Goal: Task Accomplishment & Management: Manage account settings

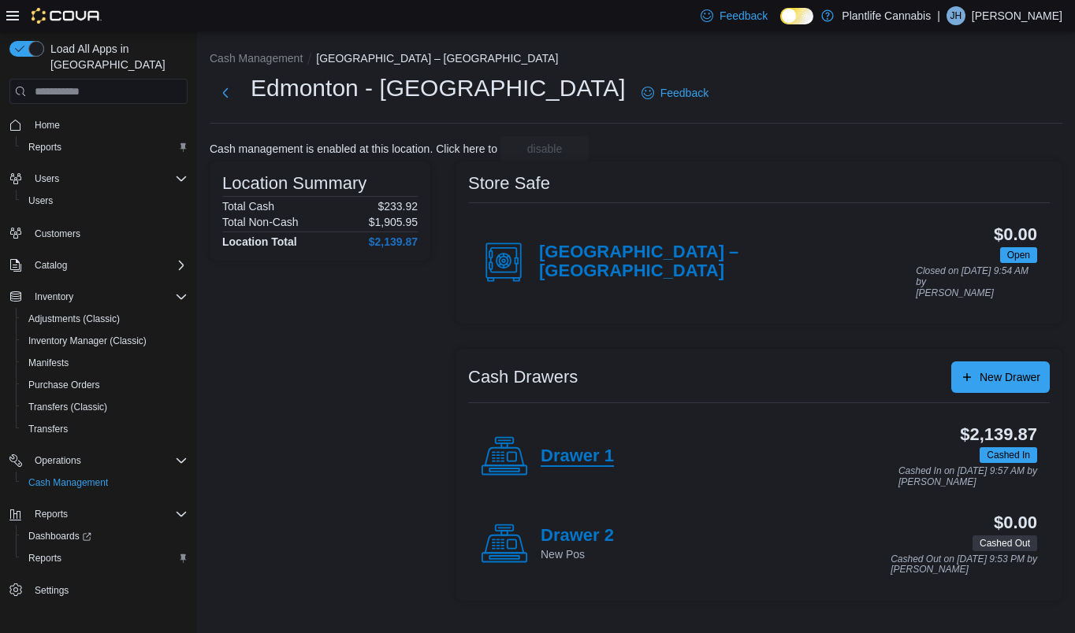
click at [605, 449] on h4 "Drawer 1" at bounding box center [577, 457] width 73 height 20
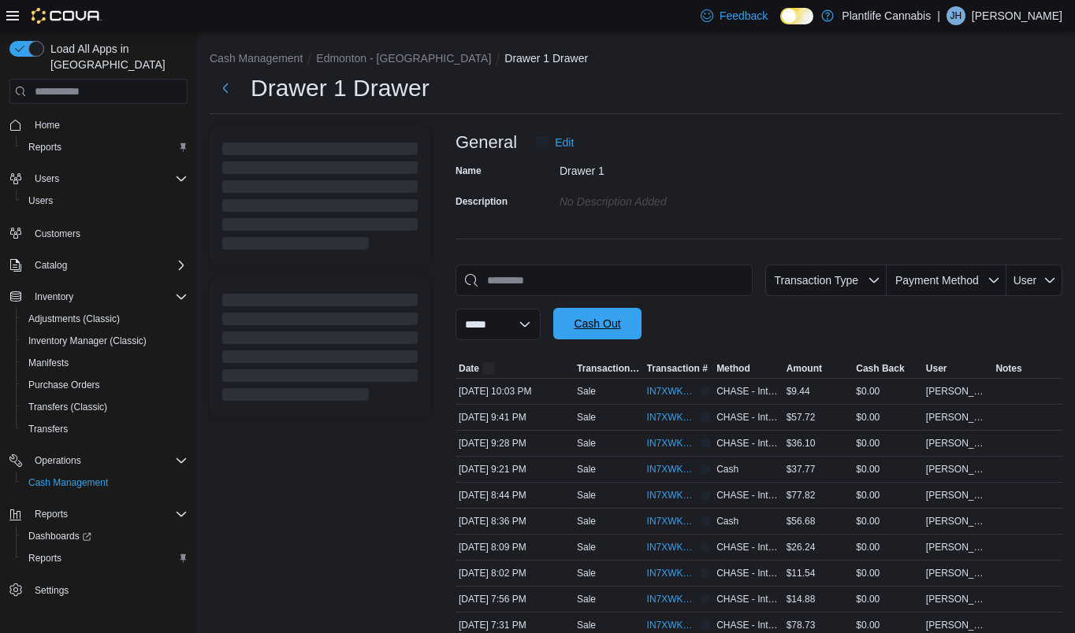
click at [588, 324] on span "Cash Out" at bounding box center [597, 324] width 69 height 32
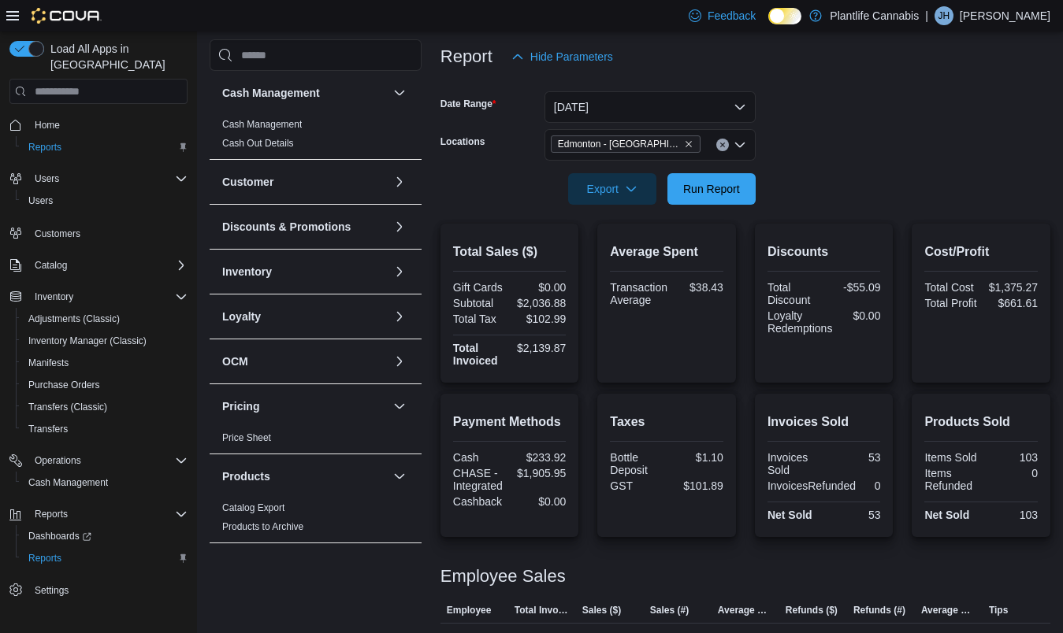
scroll to position [290, 0]
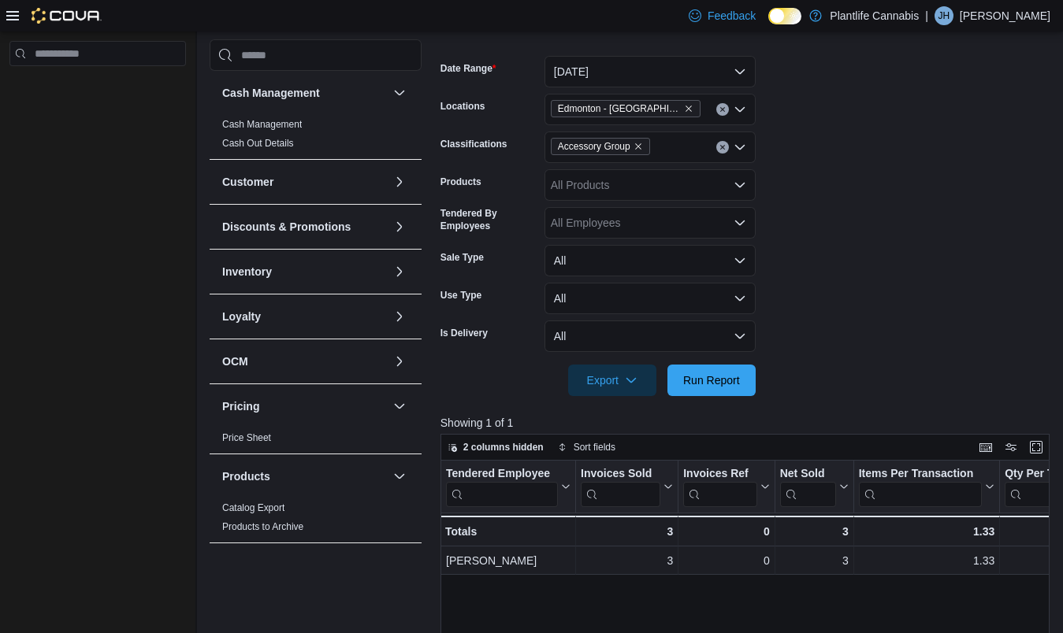
scroll to position [553, 0]
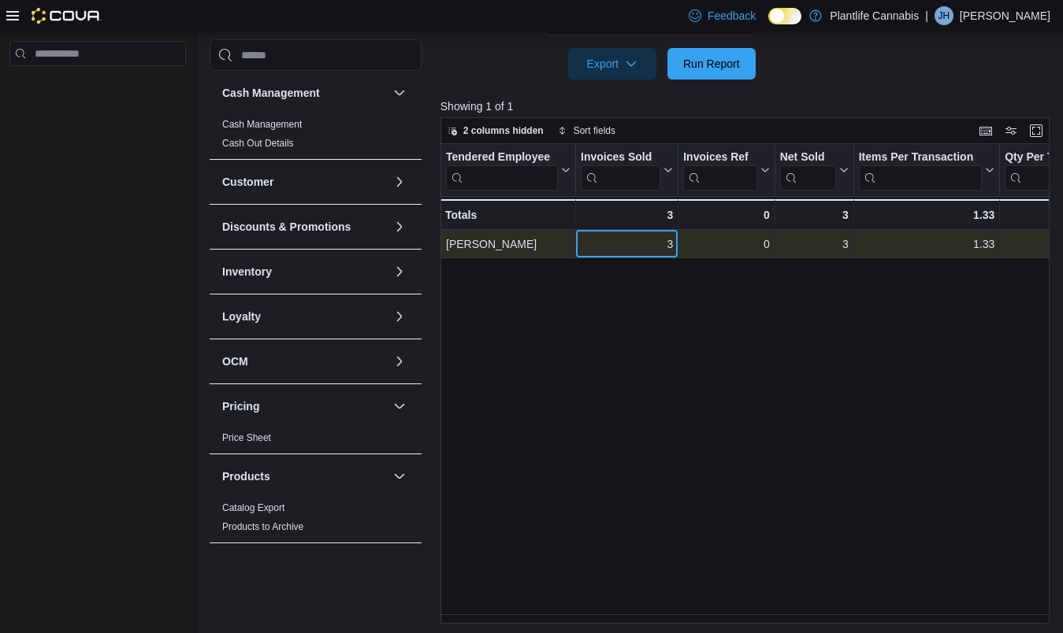
click at [620, 250] on div "3" at bounding box center [627, 244] width 92 height 19
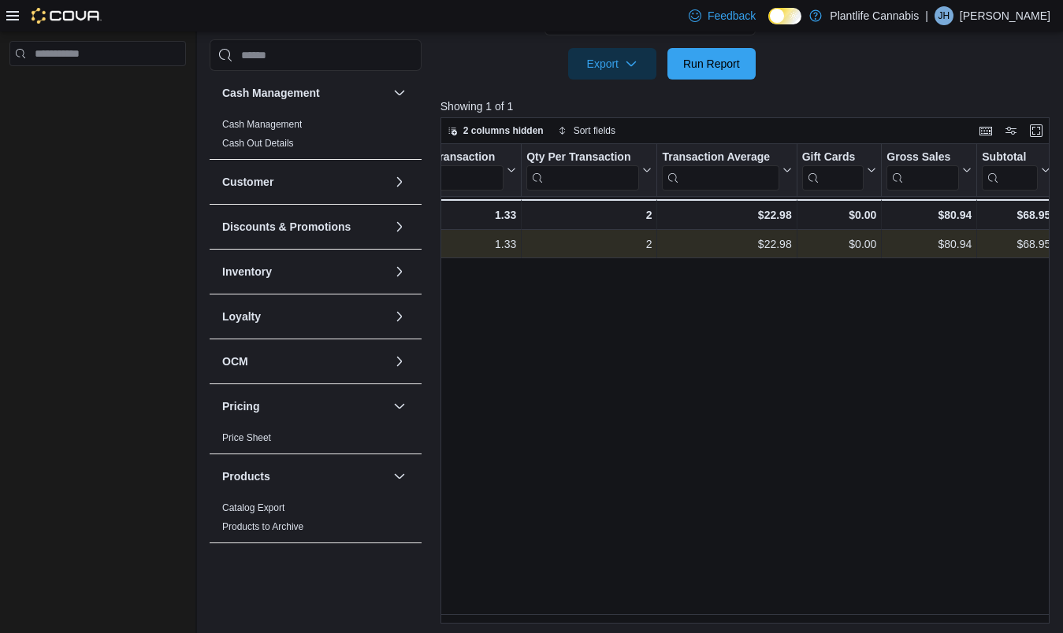
scroll to position [0, 557]
